Goal: Use online tool/utility: Utilize a website feature to perform a specific function

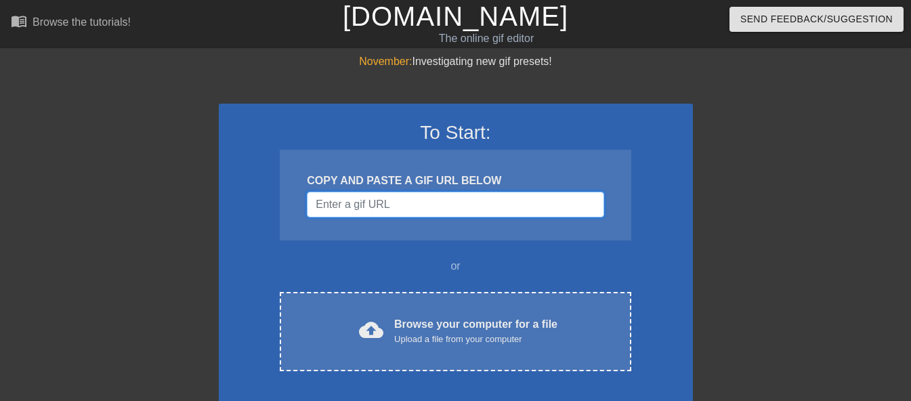
click at [390, 201] on input "Username" at bounding box center [455, 205] width 297 height 26
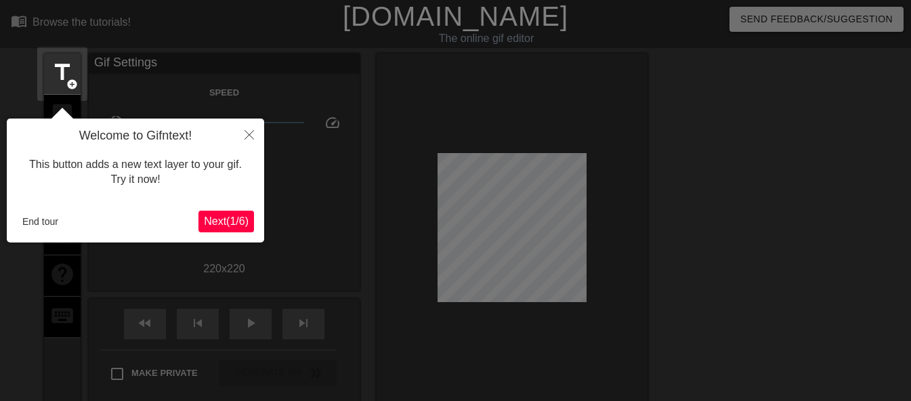
scroll to position [33, 0]
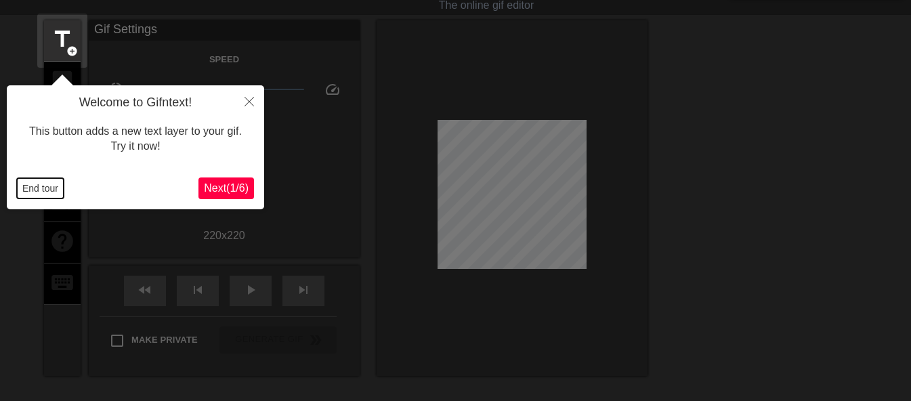
click at [40, 188] on button "End tour" at bounding box center [40, 188] width 47 height 20
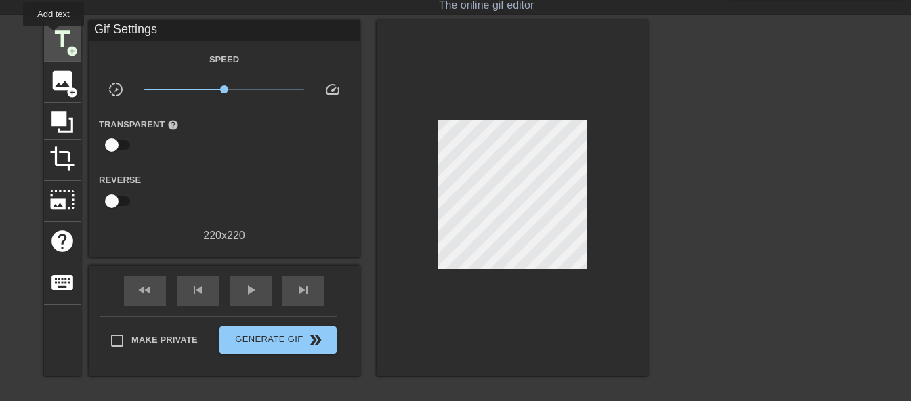
click at [54, 36] on span "title" at bounding box center [62, 39] width 26 height 26
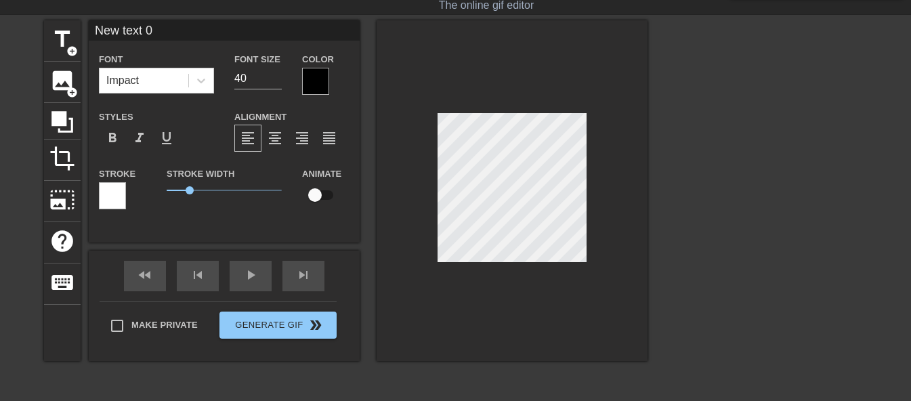
click at [313, 76] on div at bounding box center [315, 81] width 27 height 27
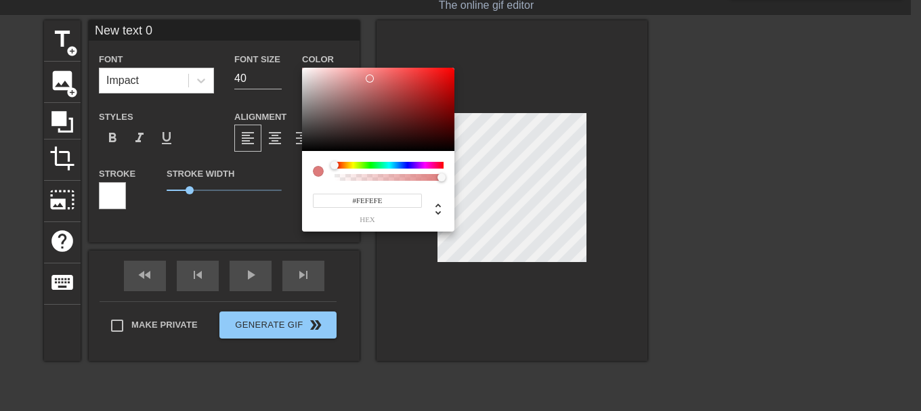
type input "#FFFFFF"
drag, startPoint x: 312, startPoint y: 90, endPoint x: 264, endPoint y: 37, distance: 71.9
click at [264, 37] on div "#FFFFFF hex" at bounding box center [460, 205] width 921 height 411
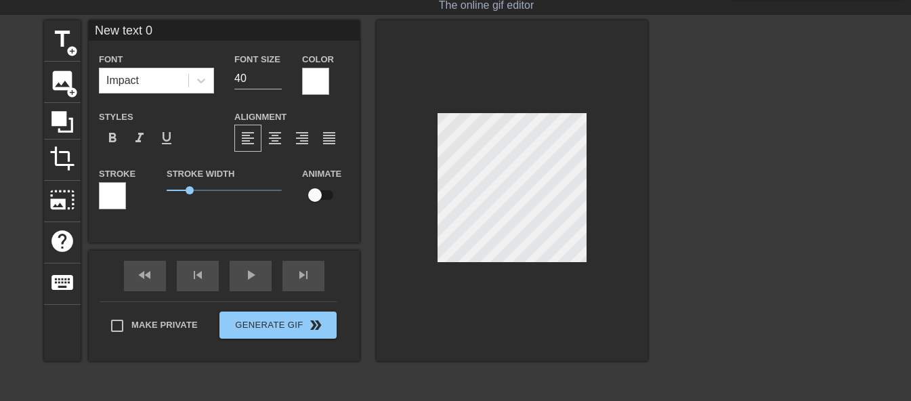
click at [110, 193] on div at bounding box center [112, 195] width 27 height 27
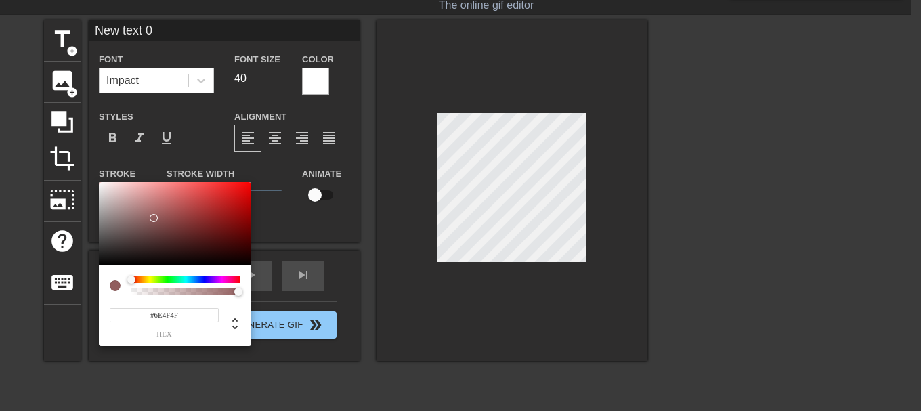
type input "#000000"
drag, startPoint x: 154, startPoint y: 218, endPoint x: 28, endPoint y: 335, distance: 172.1
click at [28, 335] on div "#000000 hex" at bounding box center [460, 205] width 921 height 411
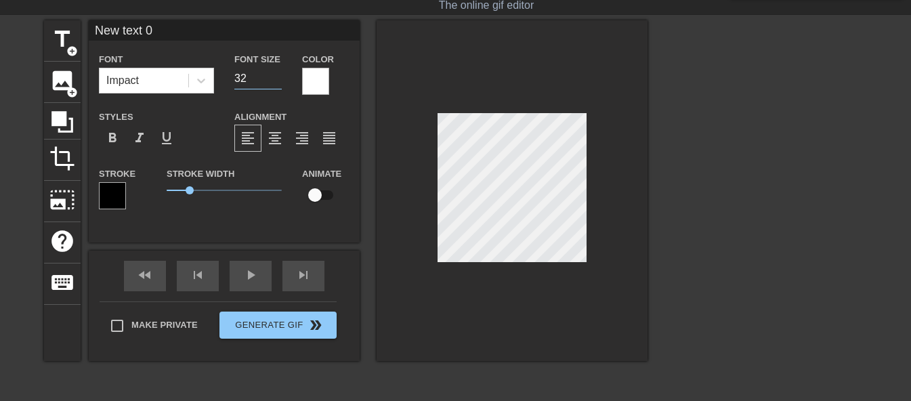
click at [275, 80] on input "32" at bounding box center [257, 79] width 47 height 22
type input "31"
click at [275, 80] on input "31" at bounding box center [257, 79] width 47 height 22
type input "Ne text 0"
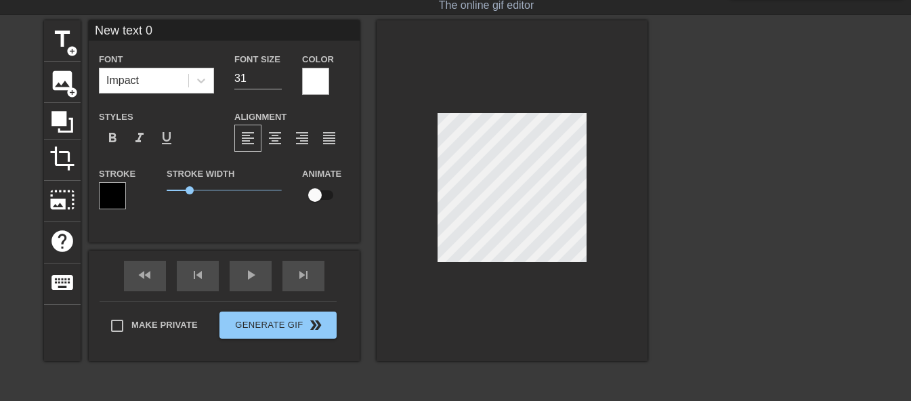
type textarea "Ne text 0"
type input "Netext 0"
type textarea "Netext 0"
type input "Neext 0"
type textarea "Neext 0"
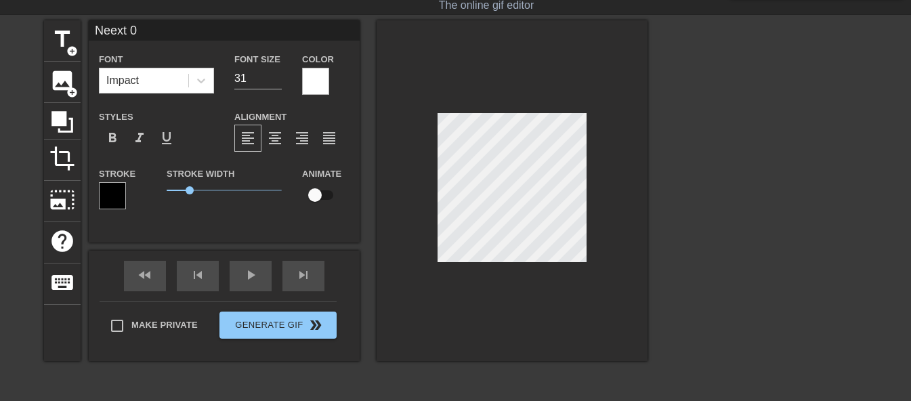
type input "Next 0"
type textarea "Next 0"
type input "Net 0"
type textarea "Net 0"
type input "Ne 0"
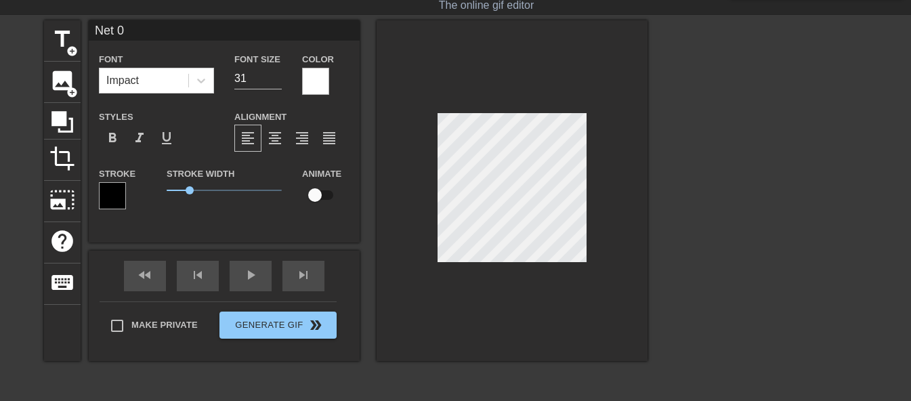
type textarea "Ne 0"
type input "Ne0"
type textarea "Ne0"
type input "Ne"
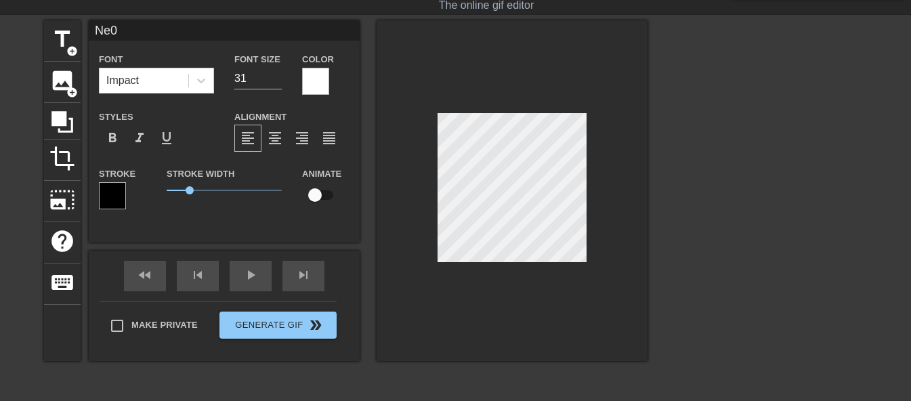
type textarea "Ne"
type input "N"
type textarea "N"
type input "NO"
type textarea "NO"
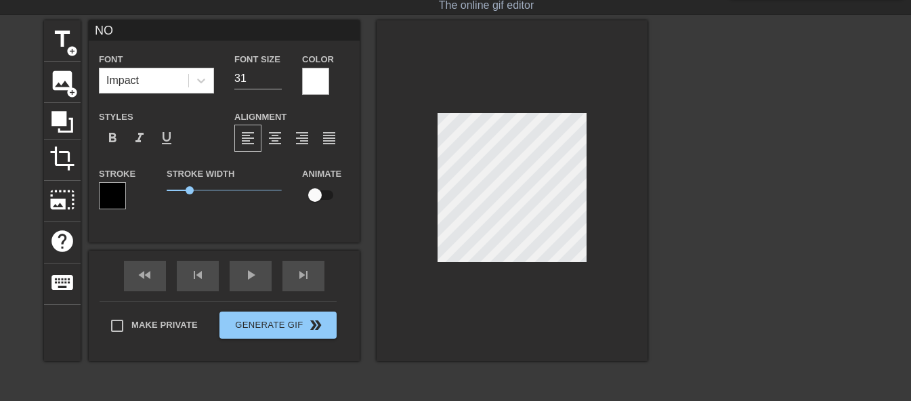
type input "NOS"
type textarea "NOS"
type input "NOST"
type textarea "NOST"
type input "NOSTO"
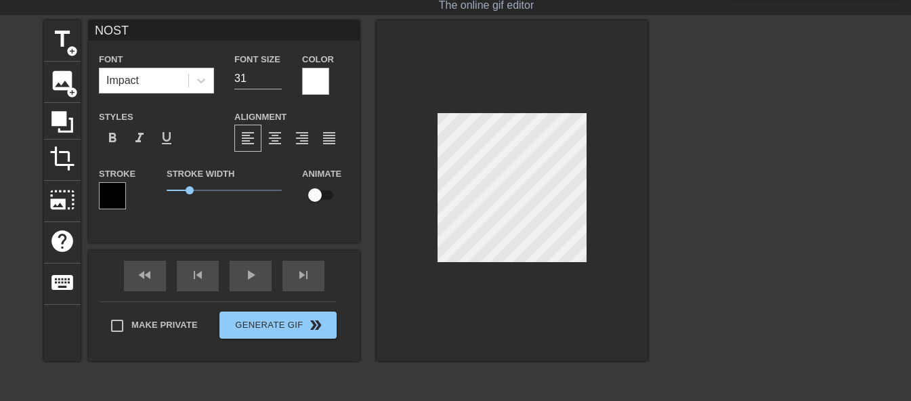
type textarea "NOSTO"
click at [539, 114] on div at bounding box center [512, 190] width 271 height 341
click at [620, 196] on div at bounding box center [512, 190] width 271 height 341
click at [152, 27] on input "NOSTO" at bounding box center [224, 30] width 271 height 20
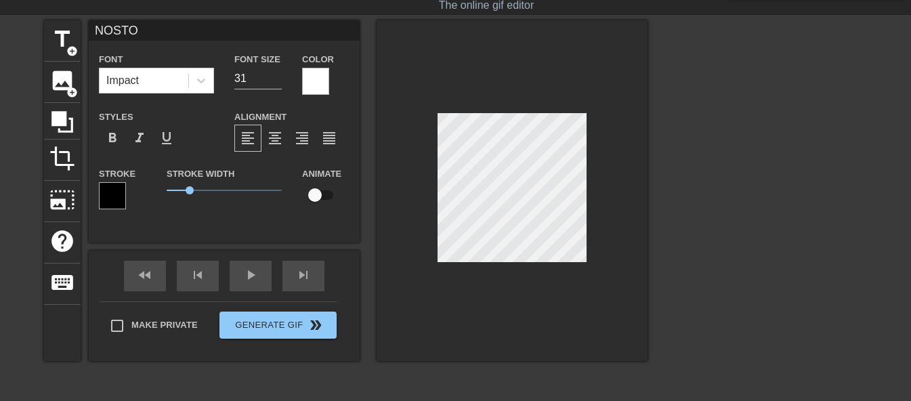
type input "NOSTO!"
click at [555, 74] on div at bounding box center [512, 190] width 271 height 341
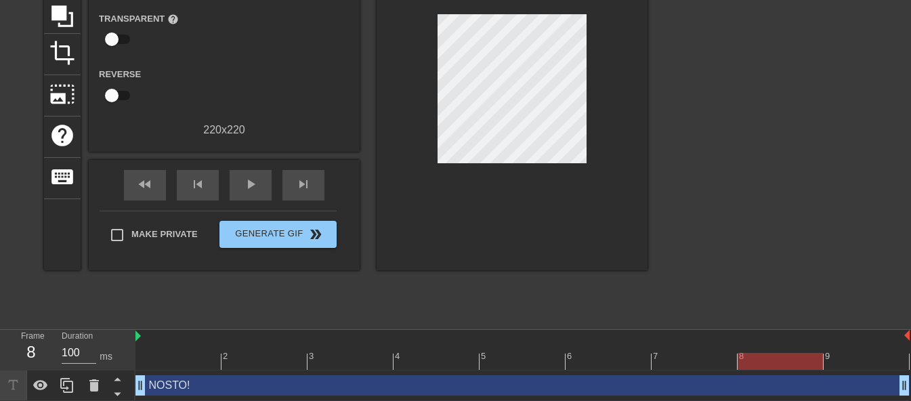
scroll to position [142, 0]
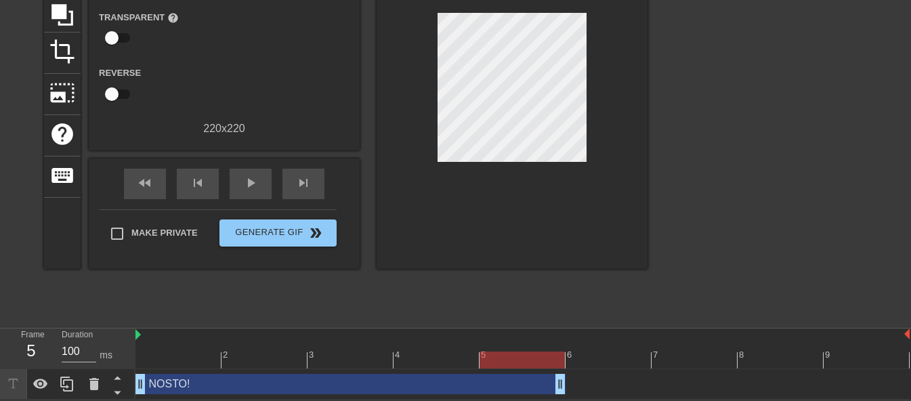
drag, startPoint x: 906, startPoint y: 385, endPoint x: 603, endPoint y: 370, distance: 303.2
click at [600, 370] on div "NOSTO! drag_handle drag_handle" at bounding box center [522, 384] width 774 height 30
click at [616, 371] on div "NOSTO! drag_handle drag_handle" at bounding box center [522, 384] width 774 height 30
click at [644, 378] on div "NOSTO! drag_handle drag_handle" at bounding box center [522, 384] width 774 height 20
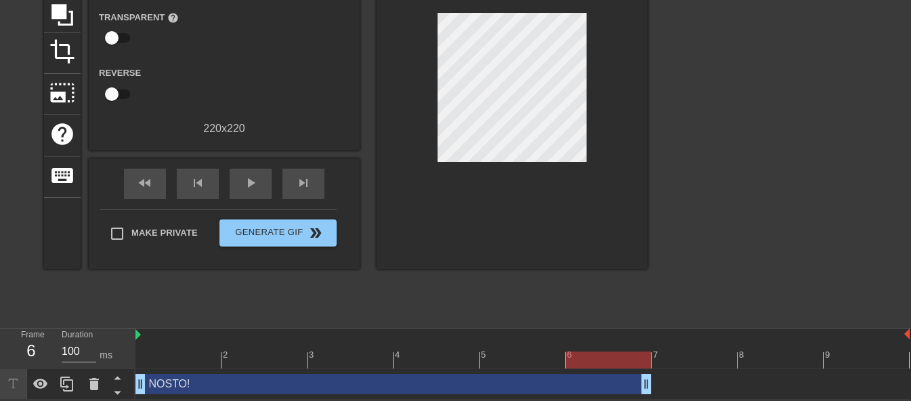
drag, startPoint x: 558, startPoint y: 387, endPoint x: 626, endPoint y: 377, distance: 68.4
click at [686, 282] on div at bounding box center [765, 116] width 203 height 406
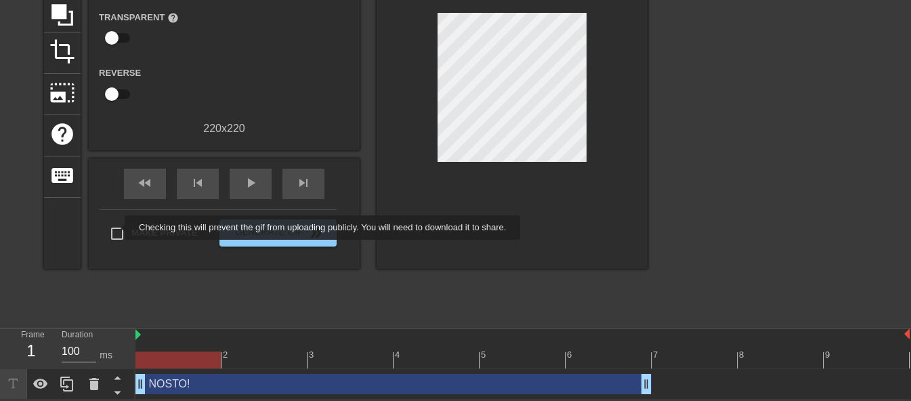
click at [116, 228] on input "Make Private" at bounding box center [117, 233] width 28 height 28
checkbox input "true"
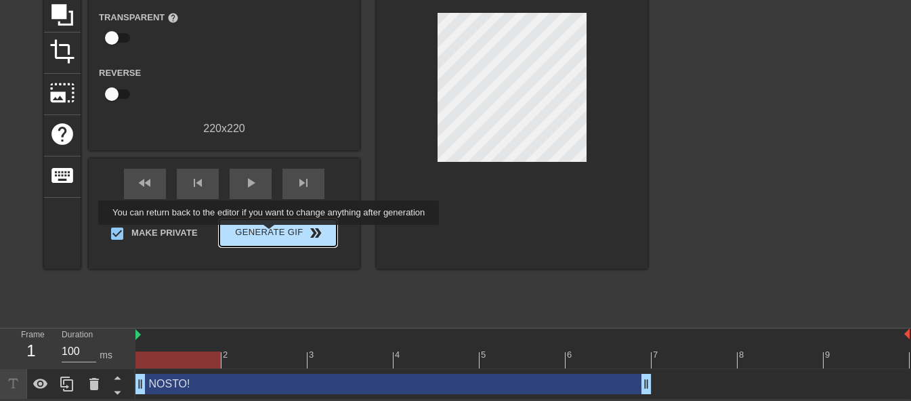
click at [270, 234] on span "Generate Gif double_arrow" at bounding box center [278, 233] width 106 height 16
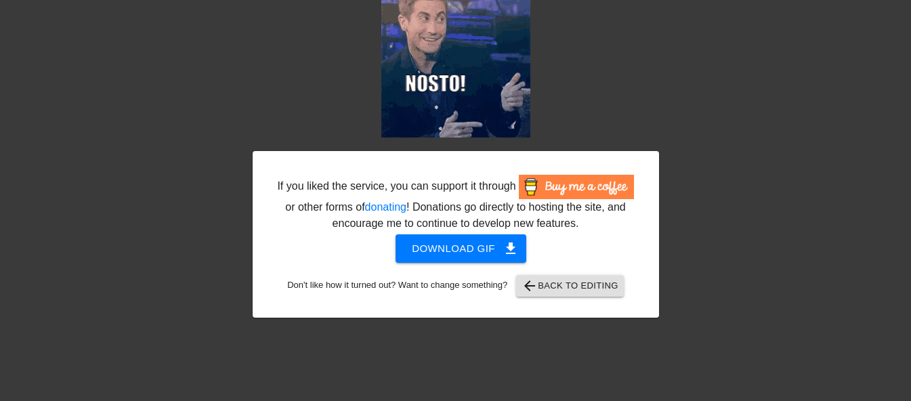
click at [655, 70] on div "If you liked the service, you can support it through or other forms of donating…" at bounding box center [456, 152] width 406 height 329
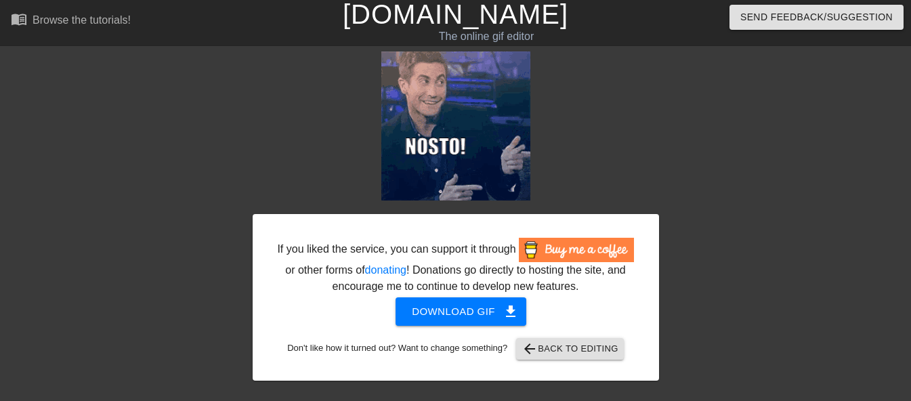
scroll to position [0, 0]
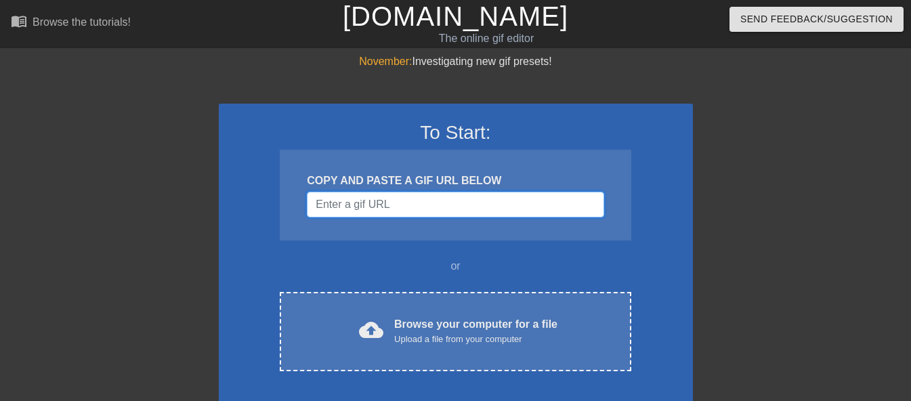
click at [387, 215] on input "Username" at bounding box center [455, 205] width 297 height 26
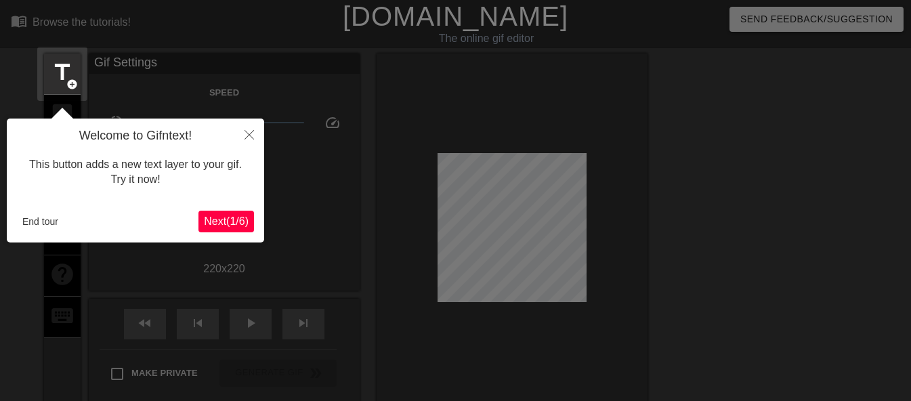
scroll to position [33, 0]
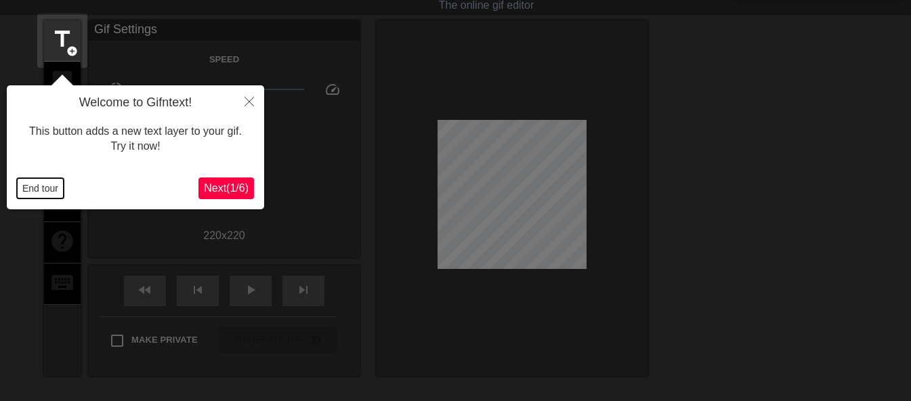
click at [33, 186] on button "End tour" at bounding box center [40, 188] width 47 height 20
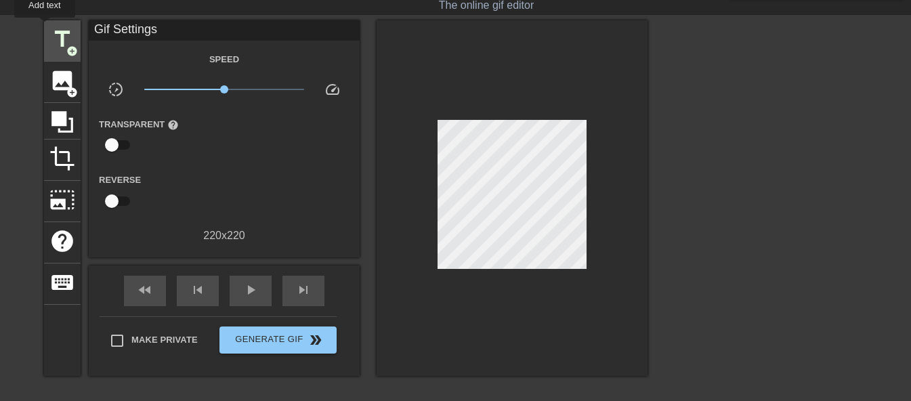
click at [45, 27] on div "title add_circle" at bounding box center [62, 40] width 37 height 41
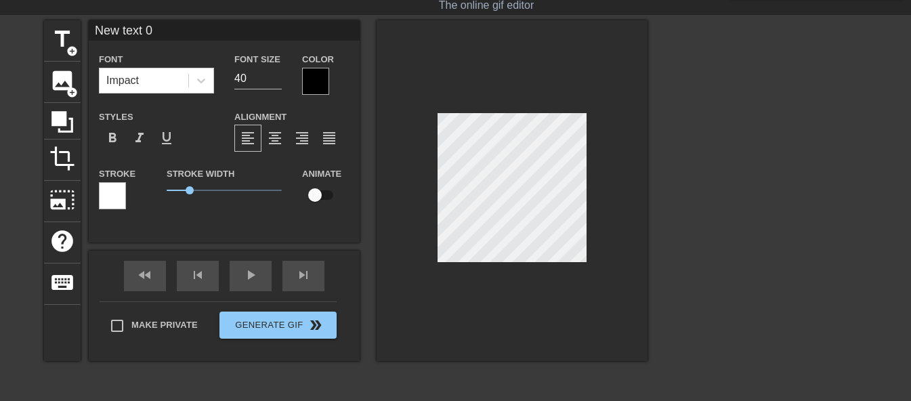
click at [315, 83] on div at bounding box center [315, 81] width 27 height 27
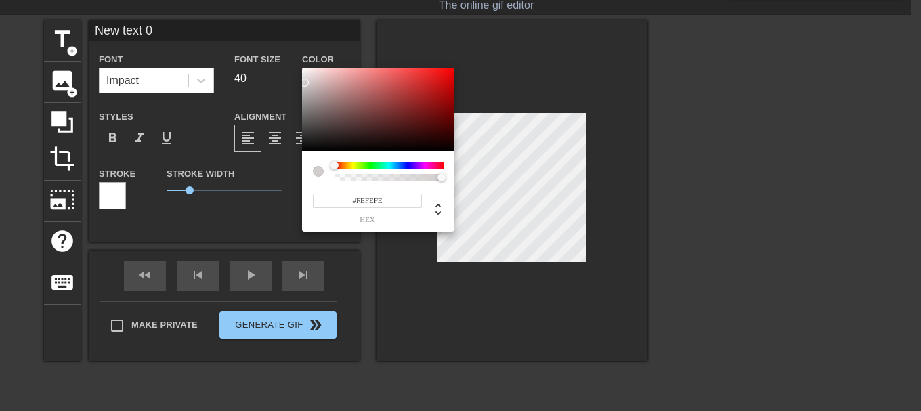
type input "#FFFFFF"
drag, startPoint x: 328, startPoint y: 91, endPoint x: 233, endPoint y: 39, distance: 108.2
click at [233, 39] on div "#FFFFFF hex" at bounding box center [460, 205] width 921 height 411
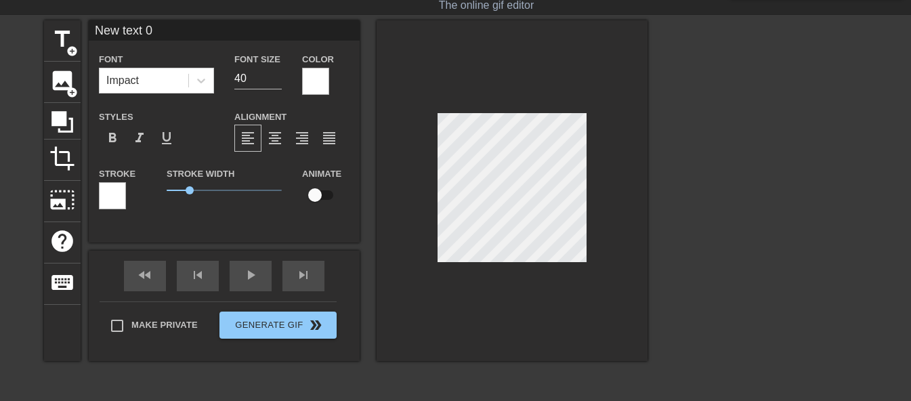
click at [114, 193] on div at bounding box center [112, 195] width 27 height 27
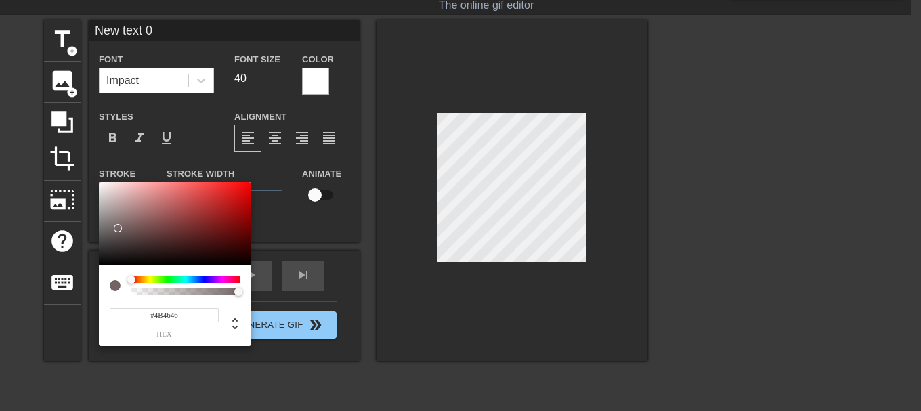
type input "#000000"
drag, startPoint x: 117, startPoint y: 228, endPoint x: 80, endPoint y: 383, distance: 159.5
click at [80, 383] on div "#000000 hex" at bounding box center [460, 205] width 921 height 411
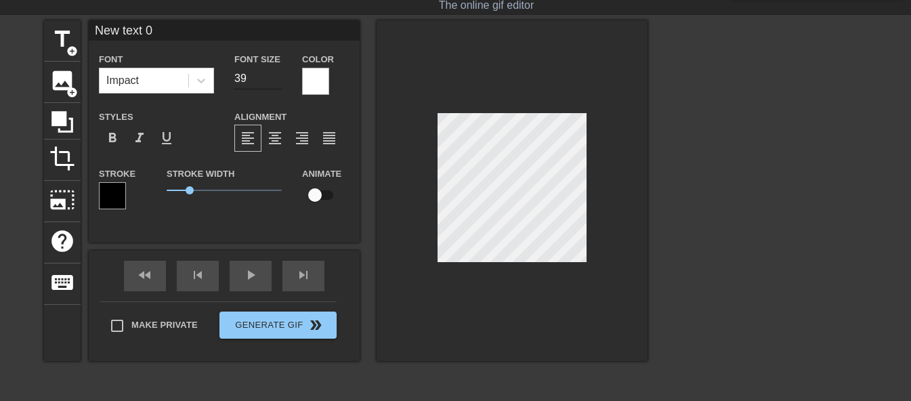
click at [275, 81] on input "39" at bounding box center [257, 79] width 47 height 22
type input "30"
click at [275, 81] on input "30" at bounding box center [257, 79] width 47 height 22
click at [177, 28] on input "New text 0" at bounding box center [224, 30] width 271 height 20
type input "N"
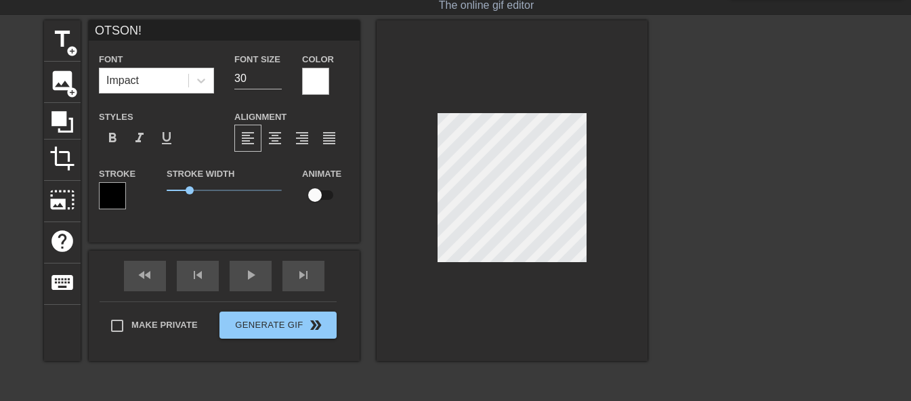
click at [126, 33] on input "OTSON!" at bounding box center [224, 30] width 271 height 20
type input "PENIS!"
click at [641, 150] on div at bounding box center [512, 190] width 271 height 341
click at [637, 163] on div at bounding box center [512, 190] width 271 height 341
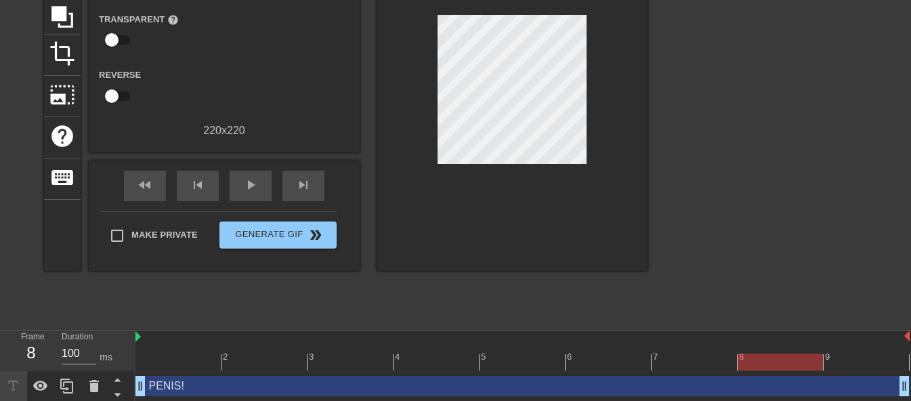
scroll to position [142, 0]
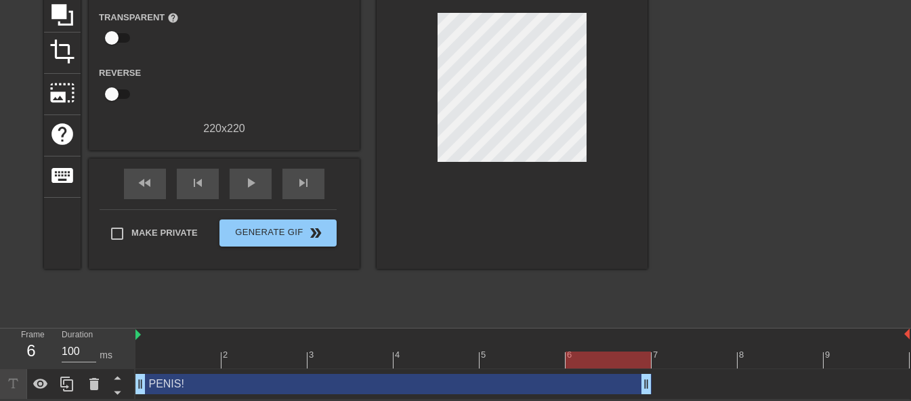
drag, startPoint x: 904, startPoint y: 386, endPoint x: 655, endPoint y: 391, distance: 248.6
click at [655, 391] on div "PENIS! drag_handle drag_handle" at bounding box center [522, 384] width 774 height 20
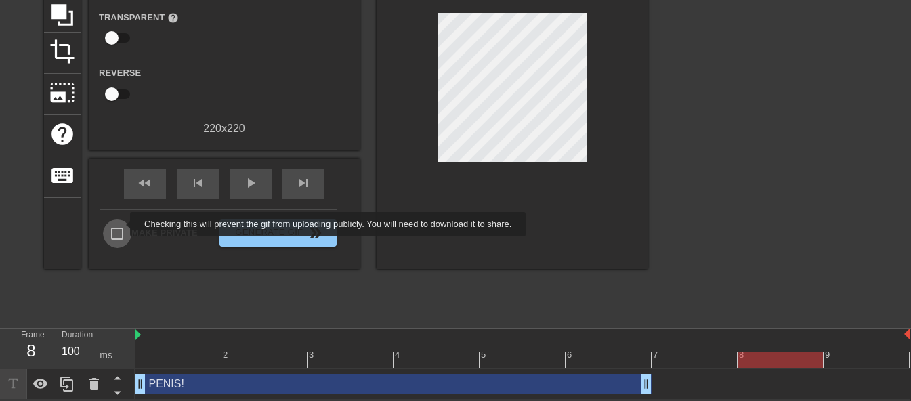
click at [121, 224] on input "Make Private" at bounding box center [117, 233] width 28 height 28
checkbox input "true"
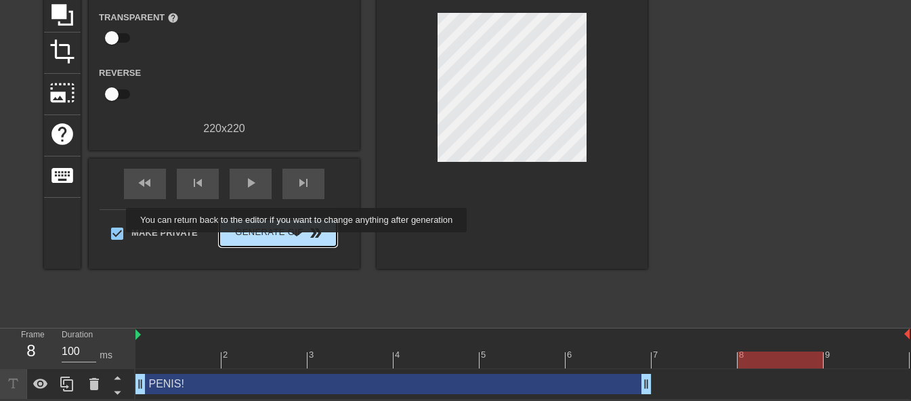
click at [299, 243] on button "Generate Gif double_arrow" at bounding box center [277, 232] width 117 height 27
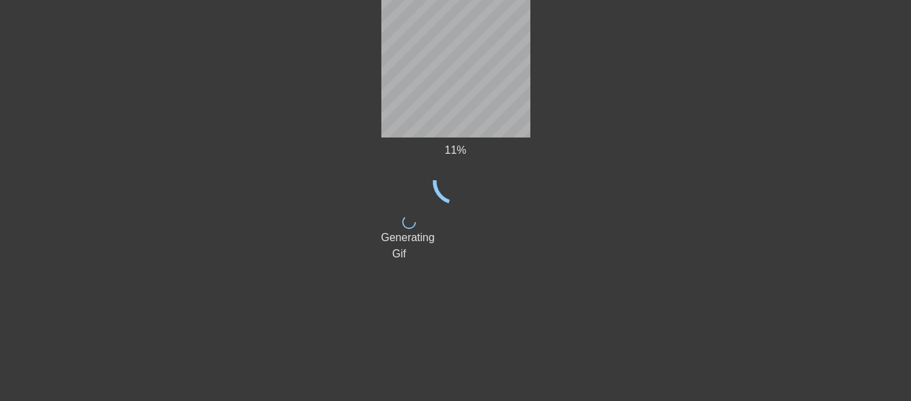
scroll to position [65, 0]
